Goal: Task Accomplishment & Management: Complete application form

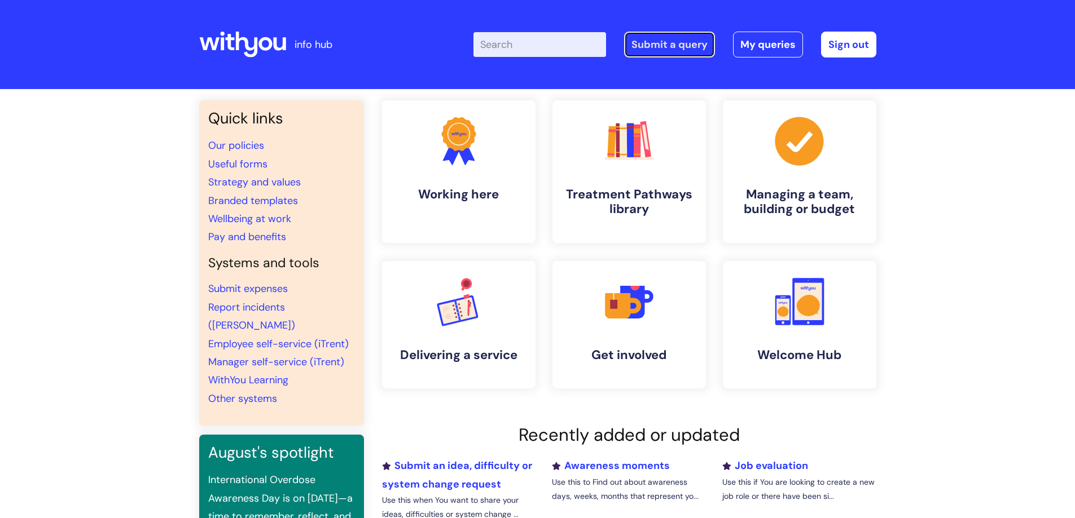
click at [677, 41] on link "Submit a query" at bounding box center [669, 45] width 91 height 26
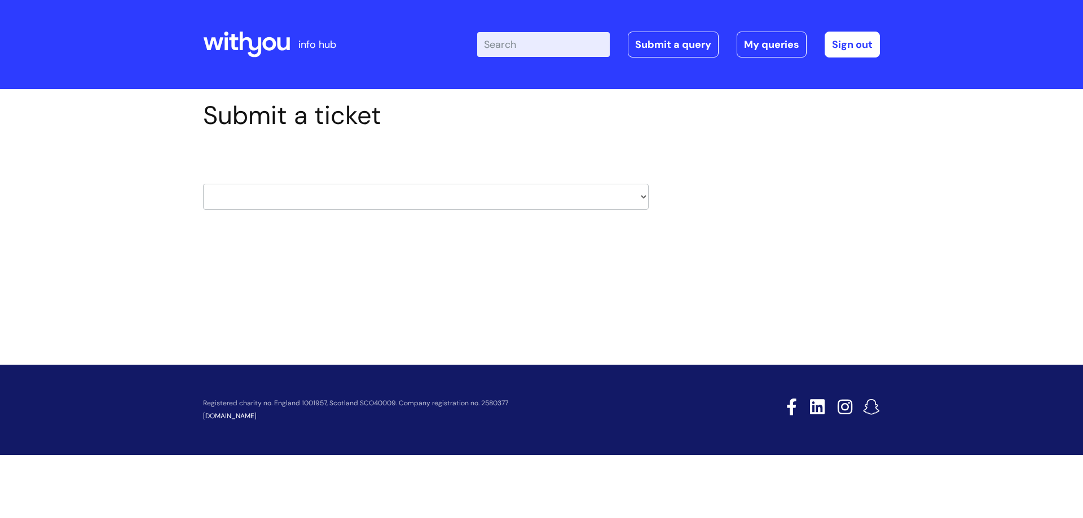
click at [540, 193] on select "HR / People IT and Support Clinical Drug Alerts Finance Accounts Data Support T…" at bounding box center [426, 197] width 446 height 26
select select "property_&_estates"
click at [203, 184] on select "HR / People IT and Support Clinical Drug Alerts Finance Accounts Data Support T…" at bounding box center [426, 197] width 446 height 26
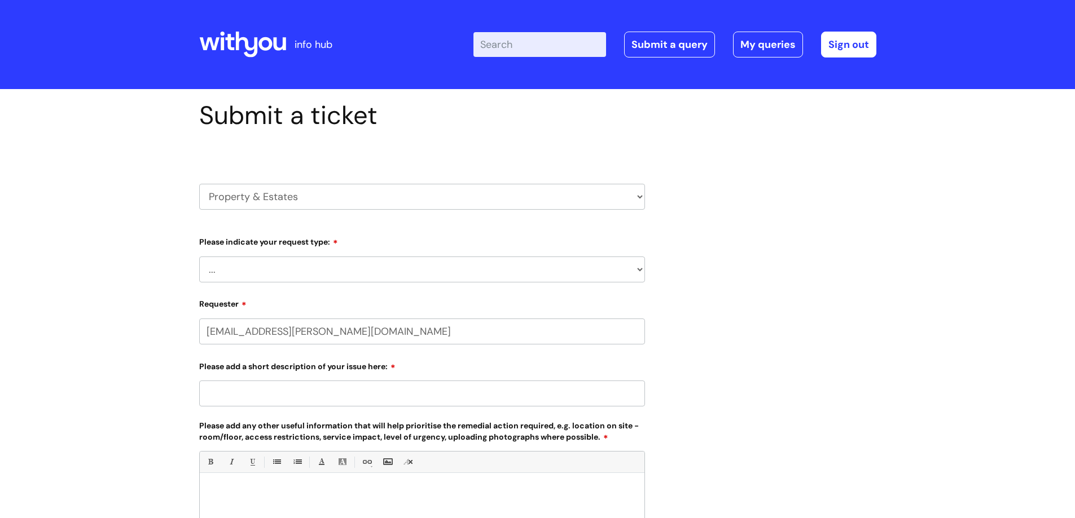
drag, startPoint x: 0, startPoint y: 0, endPoint x: 403, endPoint y: 275, distance: 487.5
click at [403, 275] on select "... Facilities Support Lease/ Tenancy Agreements Health & Safety and Environmen…" at bounding box center [422, 270] width 446 height 26
select select "Facilities Support"
click at [199, 257] on select "... Facilities Support Lease/ Tenancy Agreements Health & Safety and Environmen…" at bounding box center [422, 270] width 446 height 26
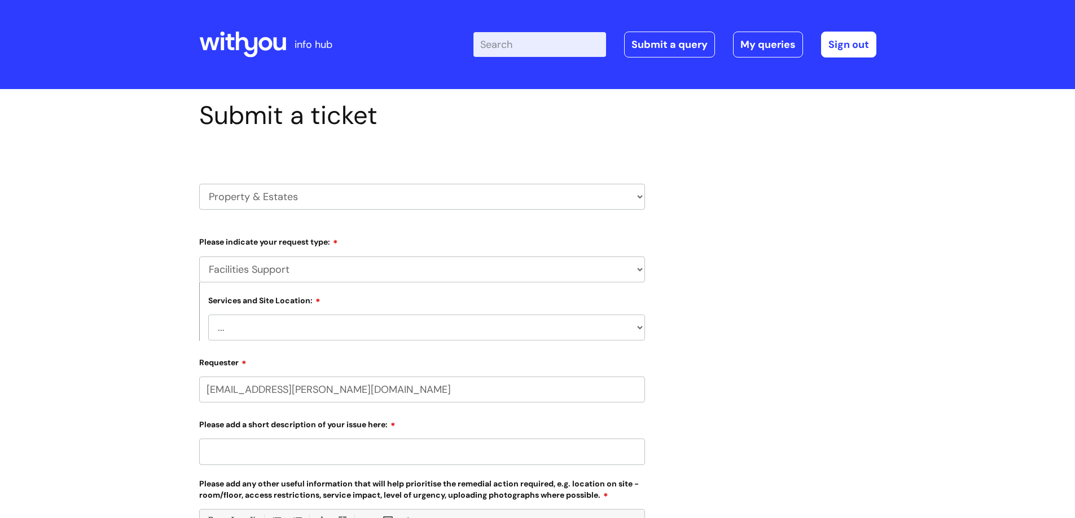
click at [406, 324] on select "... [GEOGRAPHIC_DATA] [GEOGRAPHIC_DATA] [GEOGRAPHIC_DATA] [GEOGRAPHIC_DATA] [GE…" at bounding box center [426, 328] width 437 height 26
select select "Grimsby"
click at [208, 315] on select "... [GEOGRAPHIC_DATA] [GEOGRAPHIC_DATA] [GEOGRAPHIC_DATA] [GEOGRAPHIC_DATA] [GE…" at bounding box center [426, 328] width 437 height 26
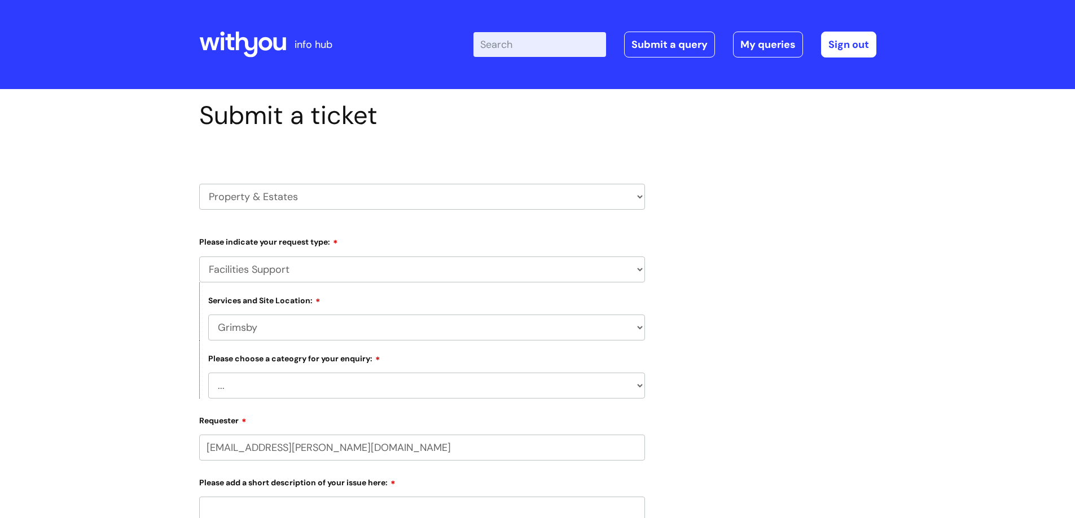
click at [351, 382] on select "... Electrical and Lighting Plumbing and Drainage Heating and Cooling Fixtures,…" at bounding box center [426, 386] width 437 height 26
select select "Plumbing and Drainage"
click at [208, 373] on select "... Electrical and Lighting Plumbing and Drainage Heating and Cooling Fixtures,…" at bounding box center [426, 386] width 437 height 26
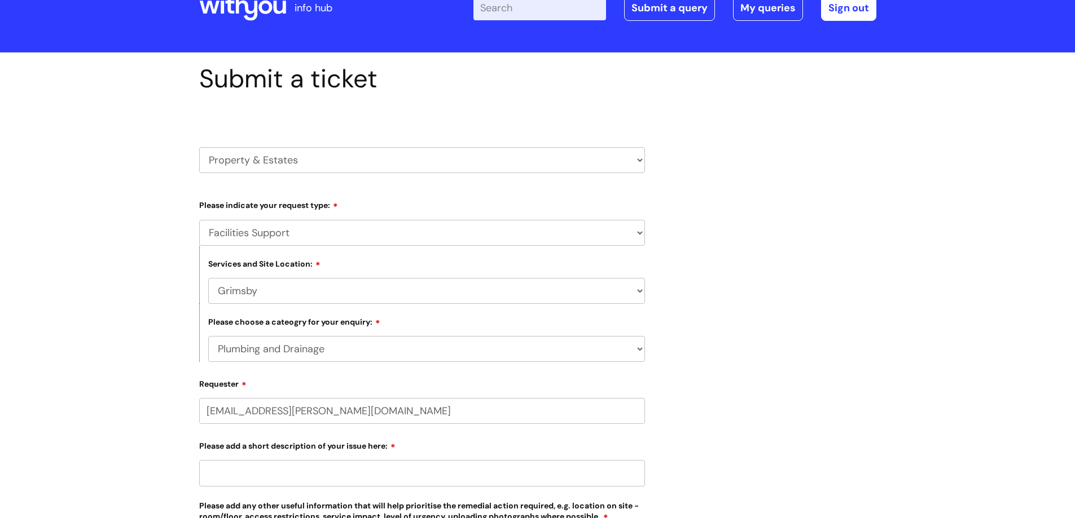
scroll to position [113, 0]
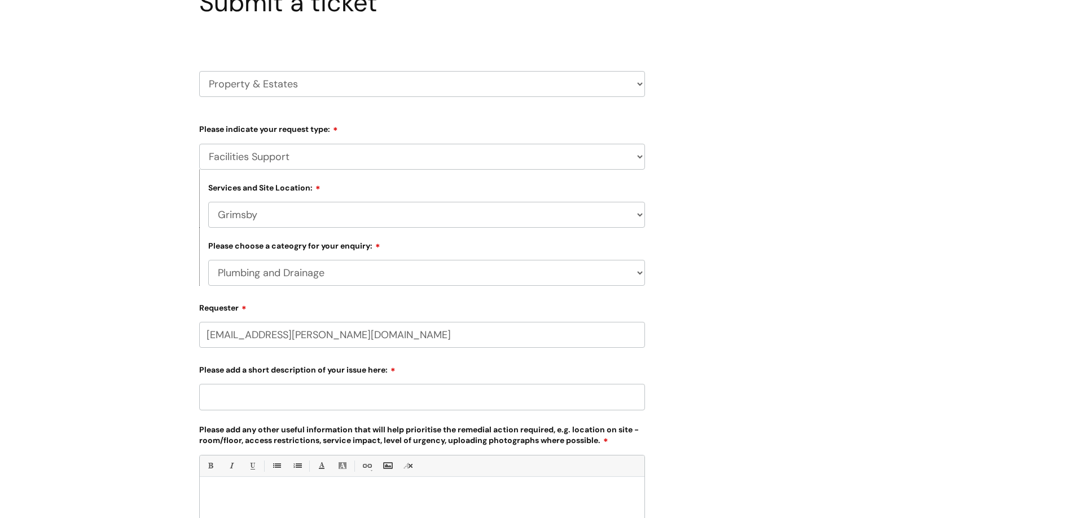
click at [319, 397] on input "Please add a short description of your issue here:" at bounding box center [422, 397] width 446 height 26
click at [357, 400] on input "Laddies toilet broken" at bounding box center [422, 397] width 446 height 26
drag, startPoint x: 271, startPoint y: 395, endPoint x: 310, endPoint y: 392, distance: 39.1
click at [271, 395] on input "Laddies toilet broken at [STREET_ADDRESS]" at bounding box center [422, 397] width 446 height 26
click at [306, 394] on input "Laddies toilet broken at [STREET_ADDRESS]" at bounding box center [422, 397] width 446 height 26
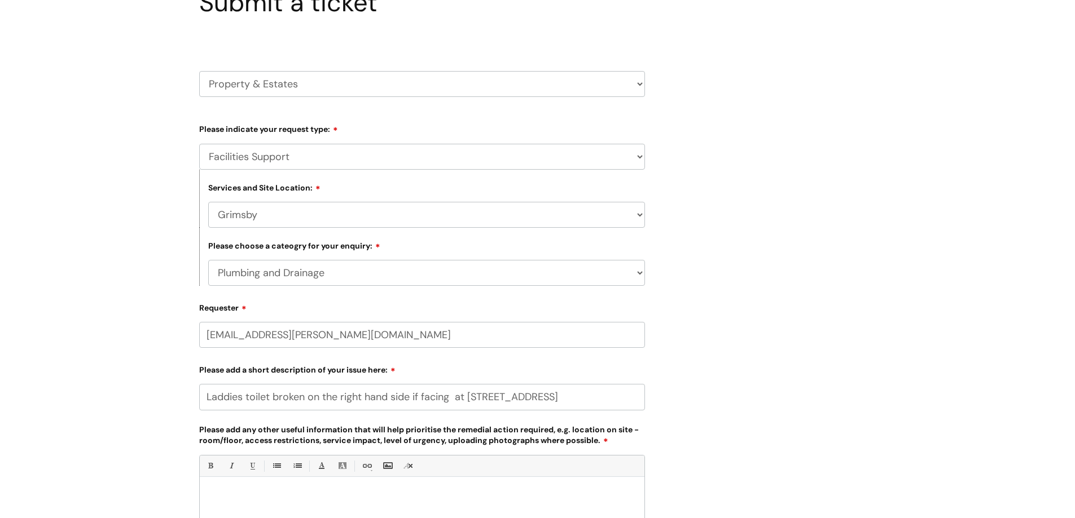
click at [584, 398] on input "Laddies toilet broken on the right hand side if facing at [STREET_ADDRESS]" at bounding box center [422, 397] width 446 height 26
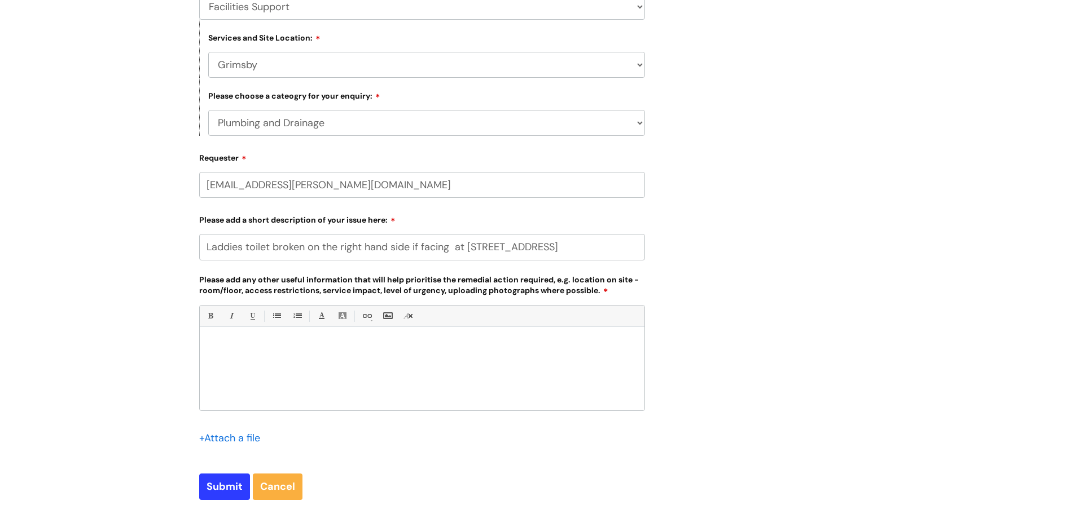
scroll to position [282, 0]
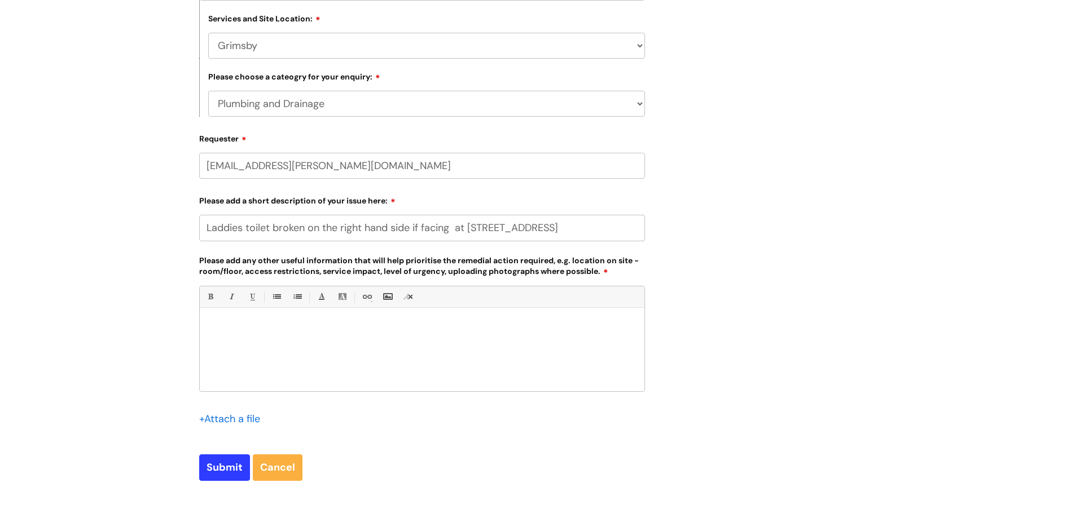
drag, startPoint x: 564, startPoint y: 229, endPoint x: 202, endPoint y: 226, distance: 361.6
click at [202, 226] on input "Laddies toilet broken on the right hand side if facing at [STREET_ADDRESS]" at bounding box center [422, 228] width 446 height 26
type input "Laddies toilet broken on the right hand side if facing at [STREET_ADDRESS]"
click at [229, 314] on div at bounding box center [422, 353] width 445 height 78
paste div
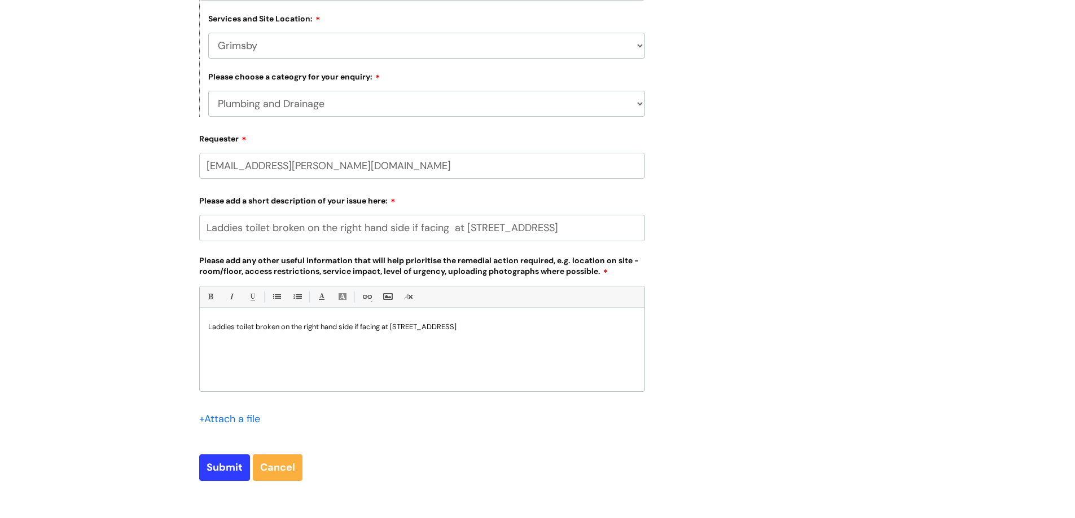
drag, startPoint x: 245, startPoint y: 228, endPoint x: 201, endPoint y: 230, distance: 43.5
click at [201, 230] on input "Laddies toilet broken on the right hand side if facing at [STREET_ADDRESS]" at bounding box center [422, 228] width 446 height 26
drag, startPoint x: 305, startPoint y: 232, endPoint x: 574, endPoint y: 231, distance: 269.1
click at [574, 231] on input "Laddies toilet broken on the right hand side if facing at [STREET_ADDRESS]" at bounding box center [422, 228] width 446 height 26
type input "Laddies toilet broken"
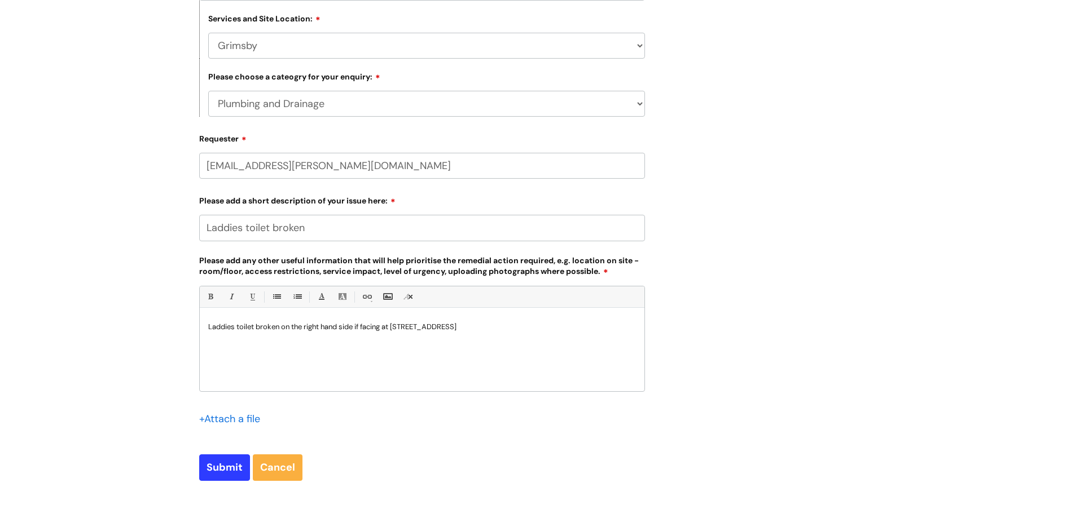
click at [501, 323] on p "Laddies toilet broken on the right hand side if facing at [STREET_ADDRESS]" at bounding box center [422, 327] width 428 height 10
click at [229, 468] on input "Submit" at bounding box center [224, 468] width 51 height 26
type input "Please Wait..."
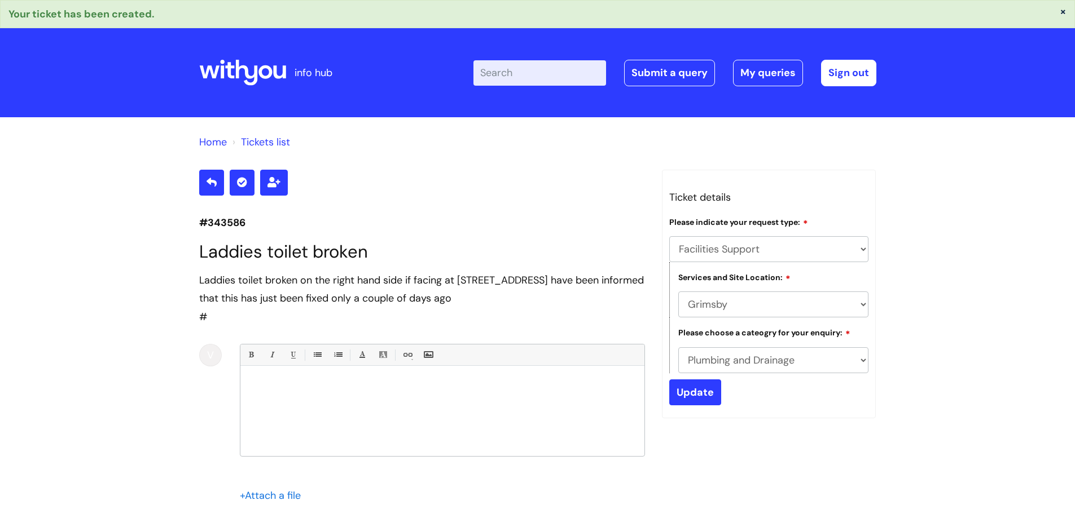
select select "Facilities Support"
select select "Grimsby"
select select "Plumbing and Drainage"
